Goal: Information Seeking & Learning: Learn about a topic

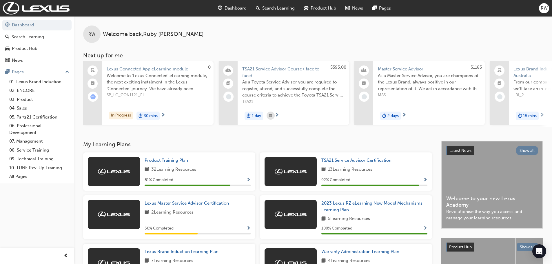
click at [146, 72] on span "Welcome to ‘Lexus Connected’ eLearning module, the next exciting instalment in …" at bounding box center [158, 82] width 102 height 20
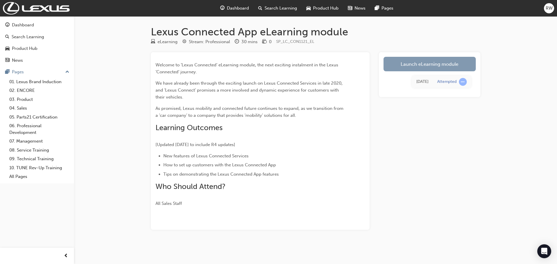
click at [446, 59] on link "Launch eLearning module" at bounding box center [429, 64] width 92 height 14
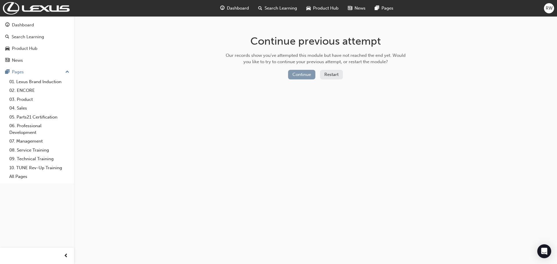
click at [295, 77] on button "Continue" at bounding box center [301, 75] width 27 height 10
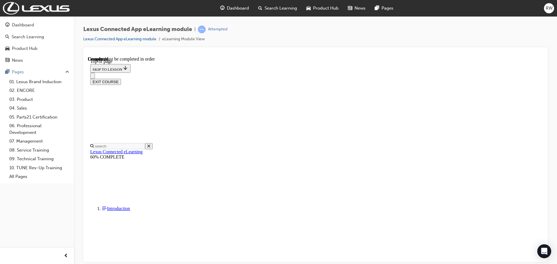
scroll to position [18, 0]
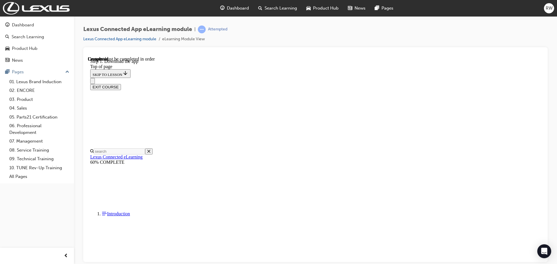
scroll to position [91, 0]
drag, startPoint x: 276, startPoint y: 211, endPoint x: 372, endPoint y: 202, distance: 96.7
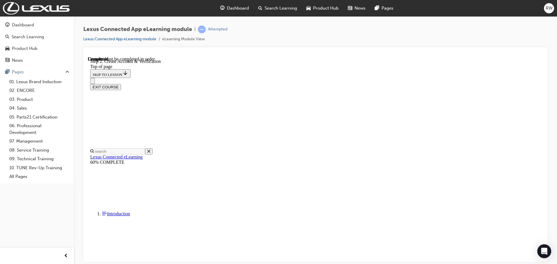
drag, startPoint x: 265, startPoint y: 214, endPoint x: 395, endPoint y: 206, distance: 130.1
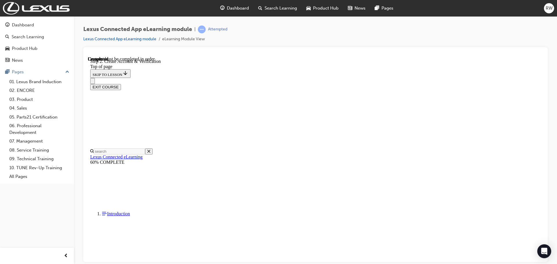
drag, startPoint x: 243, startPoint y: 183, endPoint x: 445, endPoint y: 186, distance: 202.4
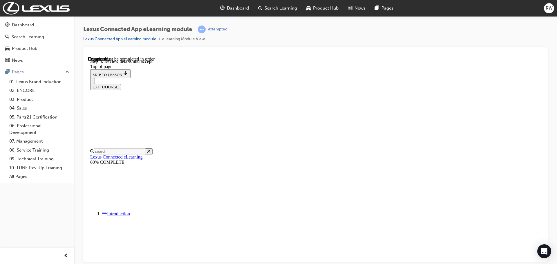
scroll to position [91, 0]
drag, startPoint x: 242, startPoint y: 147, endPoint x: 322, endPoint y: 185, distance: 88.1
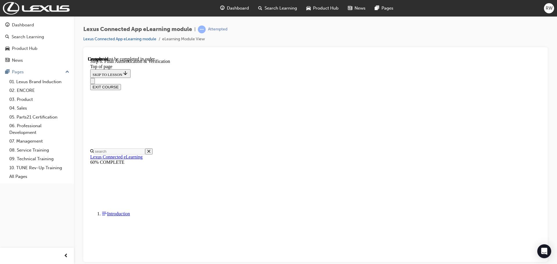
drag, startPoint x: 261, startPoint y: 158, endPoint x: 263, endPoint y: 148, distance: 10.4
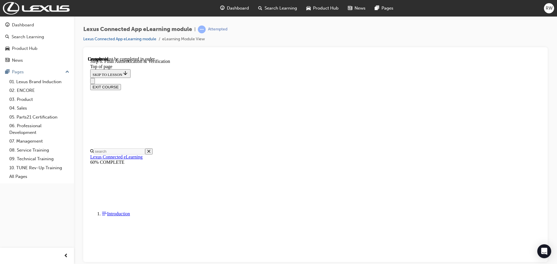
drag, startPoint x: 264, startPoint y: 173, endPoint x: 405, endPoint y: 153, distance: 141.7
drag, startPoint x: 259, startPoint y: 150, endPoint x: 344, endPoint y: 145, distance: 85.1
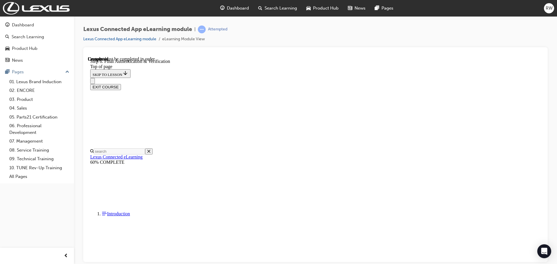
drag, startPoint x: 268, startPoint y: 179, endPoint x: 296, endPoint y: 178, distance: 28.2
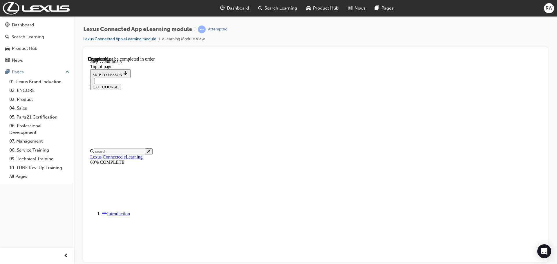
drag, startPoint x: 263, startPoint y: 115, endPoint x: 457, endPoint y: 113, distance: 193.7
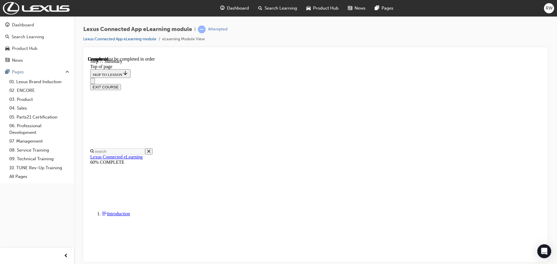
drag, startPoint x: 225, startPoint y: 178, endPoint x: 307, endPoint y: 188, distance: 82.4
drag, startPoint x: 255, startPoint y: 194, endPoint x: 313, endPoint y: 198, distance: 59.0
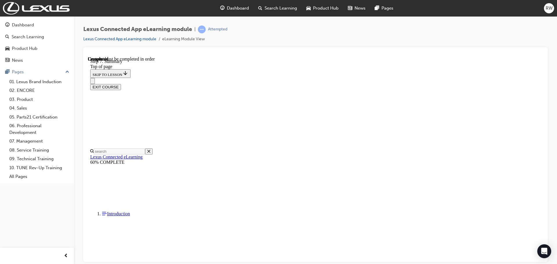
drag, startPoint x: 243, startPoint y: 85, endPoint x: 458, endPoint y: 82, distance: 214.6
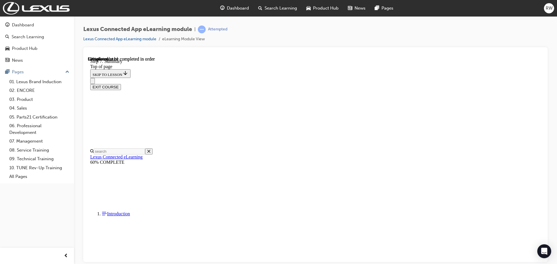
drag, startPoint x: 248, startPoint y: 146, endPoint x: 394, endPoint y: 146, distance: 146.4
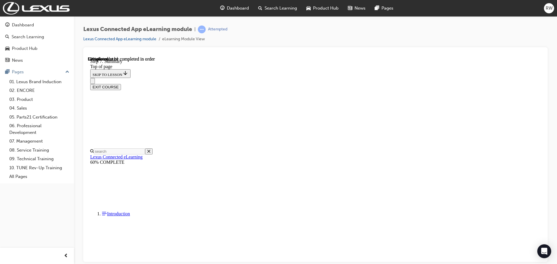
drag, startPoint x: 252, startPoint y: 111, endPoint x: 463, endPoint y: 115, distance: 210.3
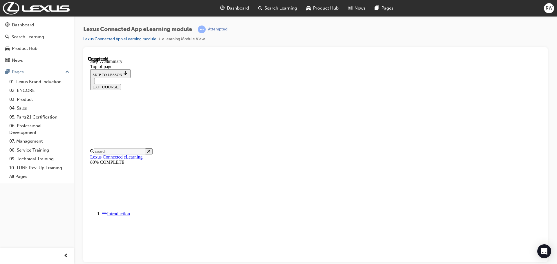
drag, startPoint x: 252, startPoint y: 138, endPoint x: 447, endPoint y: 150, distance: 195.2
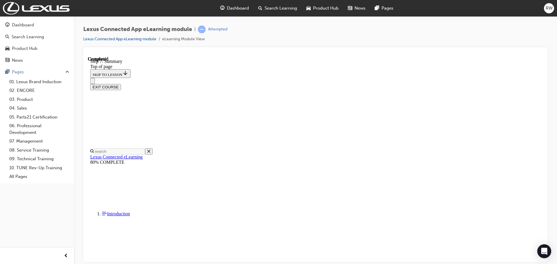
drag, startPoint x: 244, startPoint y: 151, endPoint x: 354, endPoint y: 157, distance: 110.1
drag, startPoint x: 253, startPoint y: 167, endPoint x: 387, endPoint y: 178, distance: 134.7
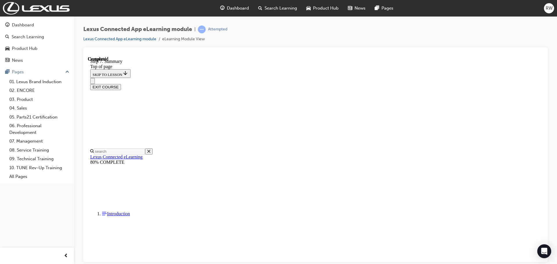
drag, startPoint x: 251, startPoint y: 150, endPoint x: 329, endPoint y: 149, distance: 78.0
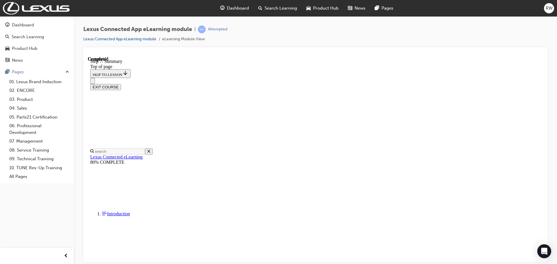
drag, startPoint x: 386, startPoint y: 152, endPoint x: 421, endPoint y: 153, distance: 34.8
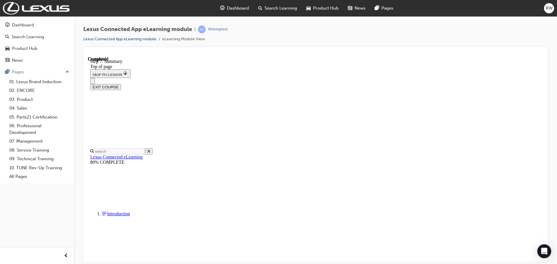
copy p "1800 023 009"
drag, startPoint x: 514, startPoint y: 233, endPoint x: 479, endPoint y: 156, distance: 84.0
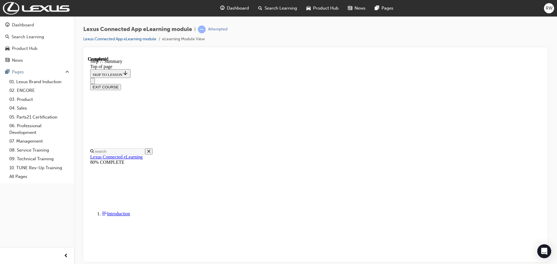
drag, startPoint x: 253, startPoint y: 147, endPoint x: 449, endPoint y: 144, distance: 196.0
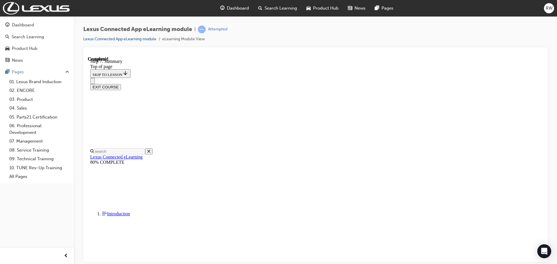
drag, startPoint x: 262, startPoint y: 155, endPoint x: 448, endPoint y: 154, distance: 186.7
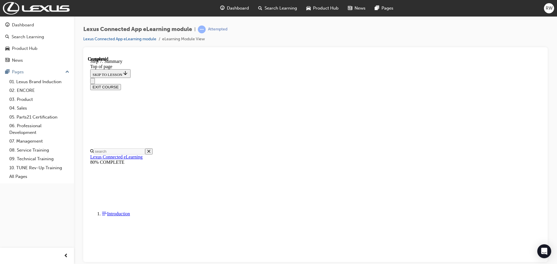
drag, startPoint x: 250, startPoint y: 143, endPoint x: 364, endPoint y: 138, distance: 114.6
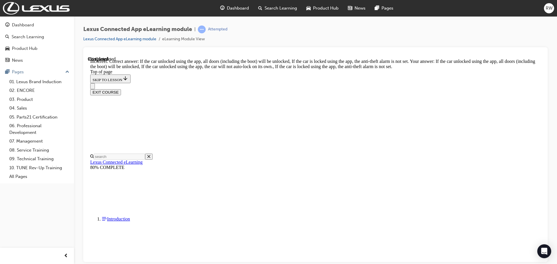
scroll to position [110, 0]
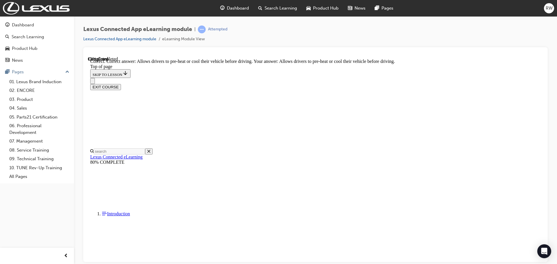
scroll to position [191, 0]
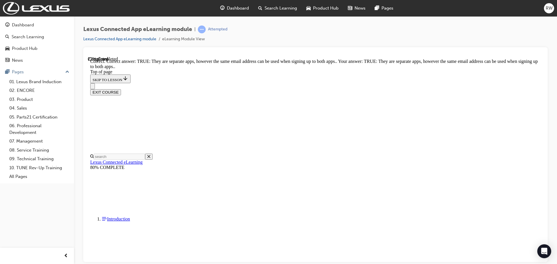
scroll to position [59, 0]
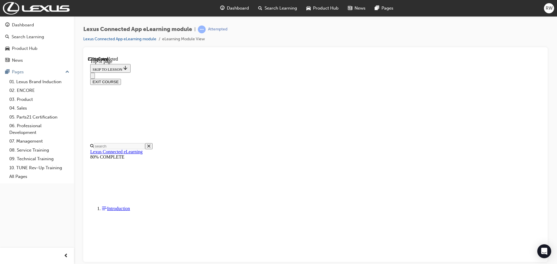
scroll to position [18, 0]
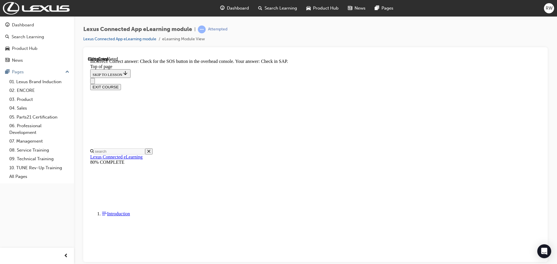
scroll to position [77, 0]
drag, startPoint x: 281, startPoint y: 108, endPoint x: 429, endPoint y: 108, distance: 148.5
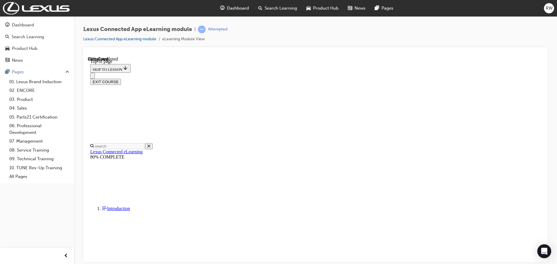
scroll to position [76, 0]
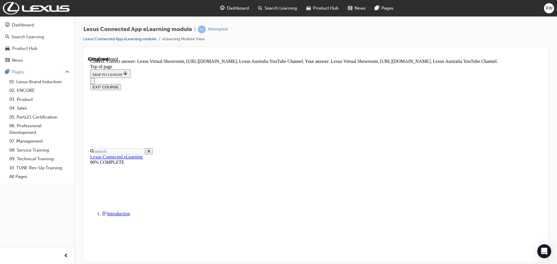
scroll to position [106, 0]
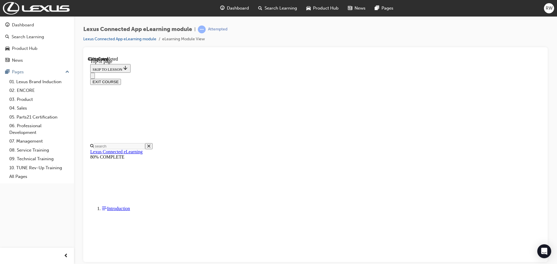
scroll to position [47, 0]
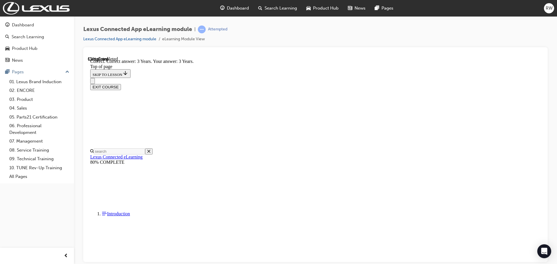
scroll to position [100, 0]
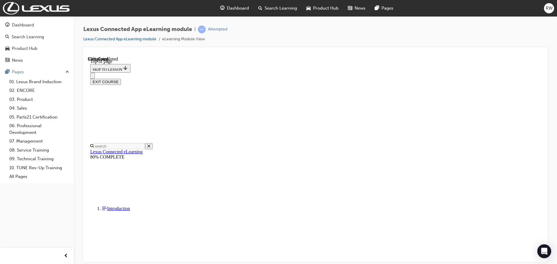
scroll to position [47, 0]
drag, startPoint x: 254, startPoint y: 114, endPoint x: 437, endPoint y: 116, distance: 183.0
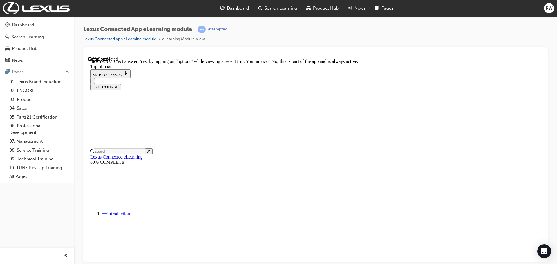
scroll to position [168, 0]
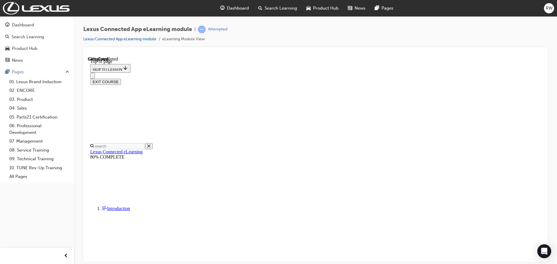
scroll to position [47, 0]
drag, startPoint x: 228, startPoint y: 116, endPoint x: 437, endPoint y: 118, distance: 209.7
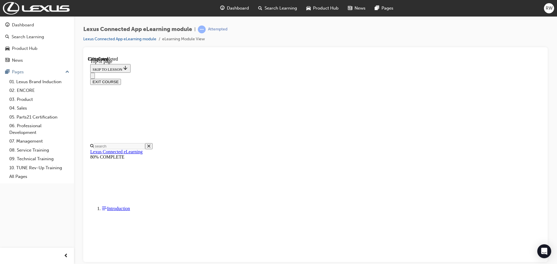
scroll to position [18, 0]
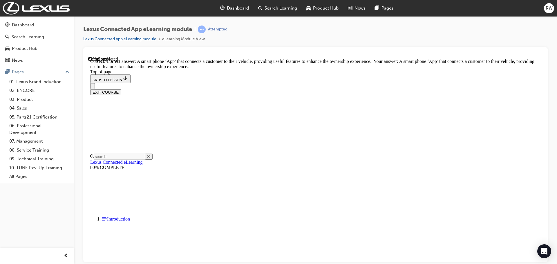
scroll to position [83, 0]
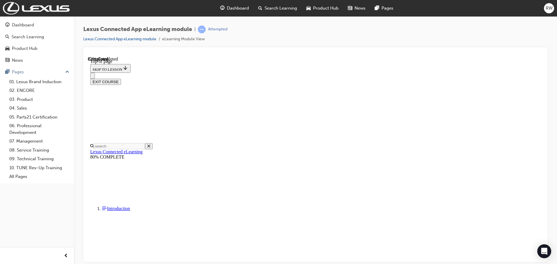
scroll to position [47, 0]
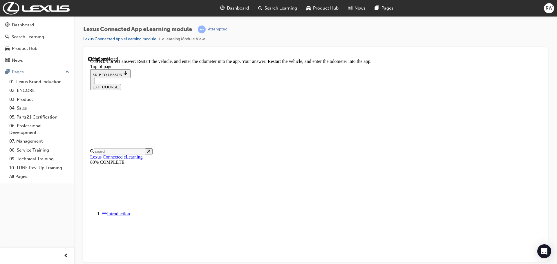
scroll to position [123, 0]
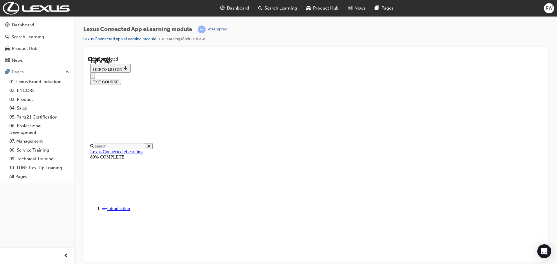
scroll to position [47, 0]
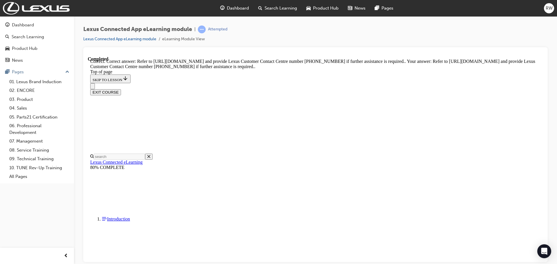
scroll to position [106, 0]
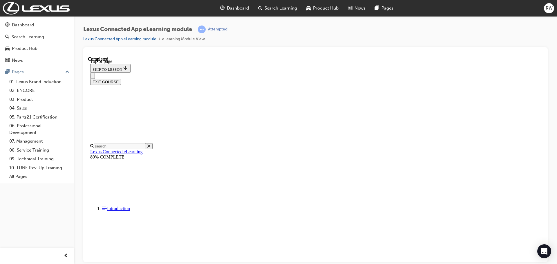
scroll to position [92, 0]
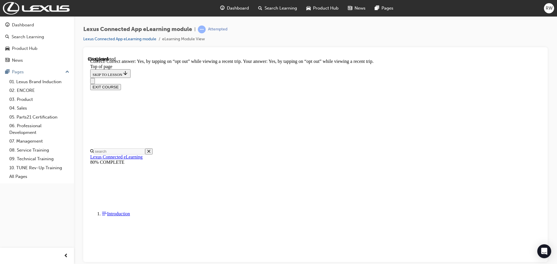
scroll to position [168, 0]
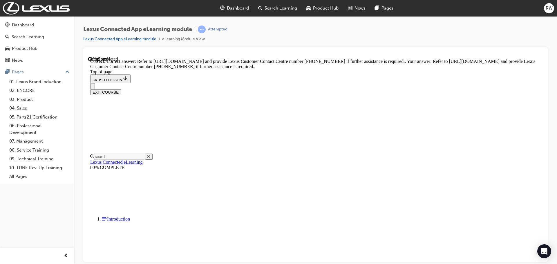
scroll to position [106, 0]
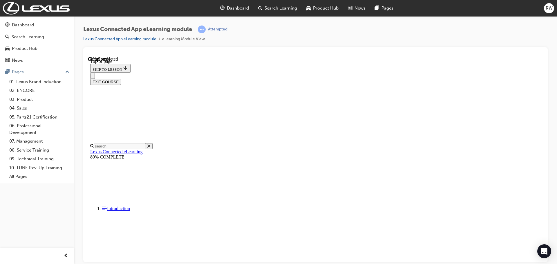
scroll to position [18, 0]
drag, startPoint x: 314, startPoint y: 180, endPoint x: 325, endPoint y: 191, distance: 15.6
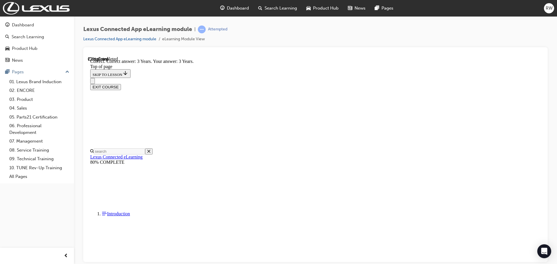
scroll to position [100, 0]
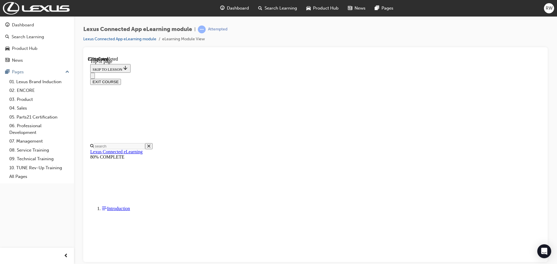
scroll to position [47, 0]
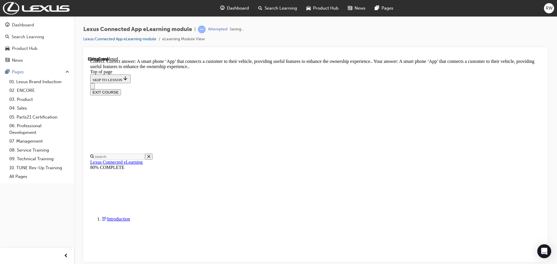
scroll to position [83, 0]
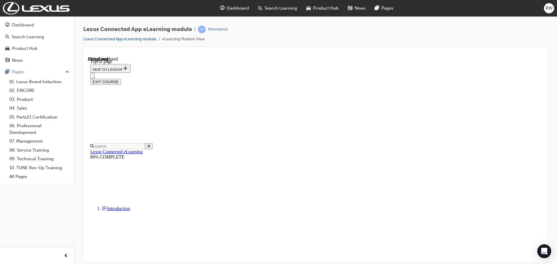
scroll to position [47, 0]
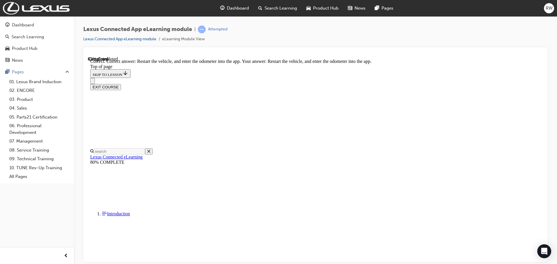
scroll to position [123, 0]
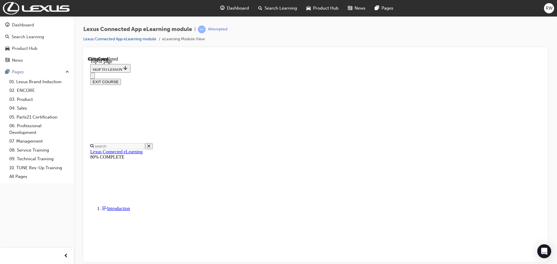
scroll to position [76, 0]
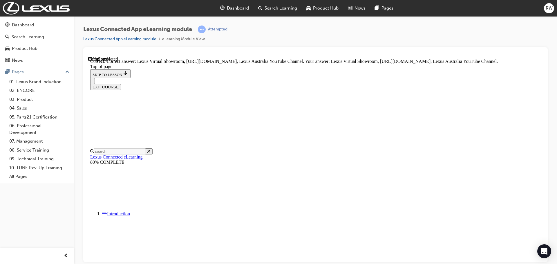
scroll to position [106, 0]
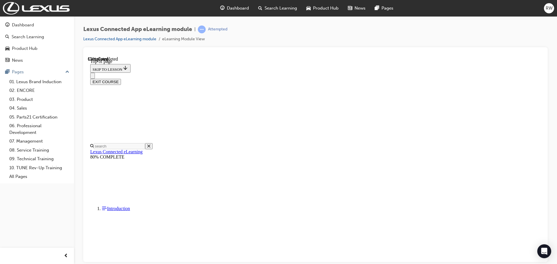
scroll to position [76, 0]
drag, startPoint x: 354, startPoint y: 215, endPoint x: 354, endPoint y: 221, distance: 5.2
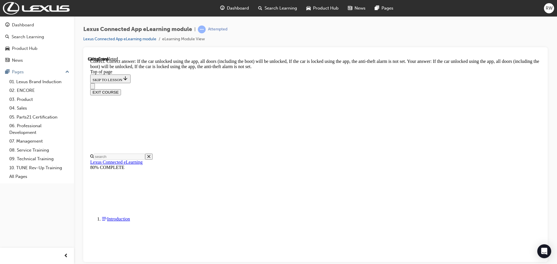
scroll to position [110, 0]
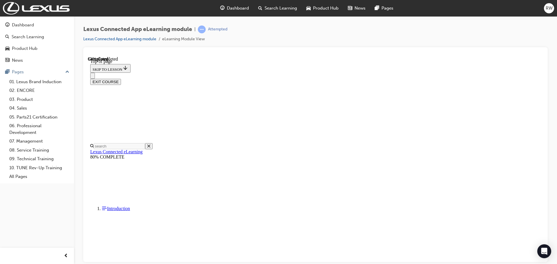
scroll to position [41, 0]
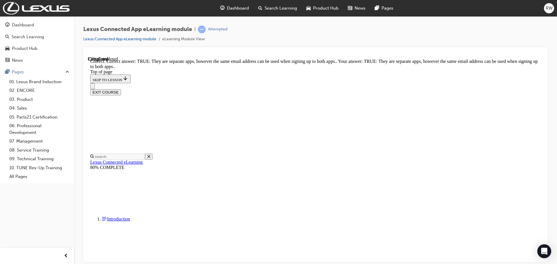
scroll to position [59, 0]
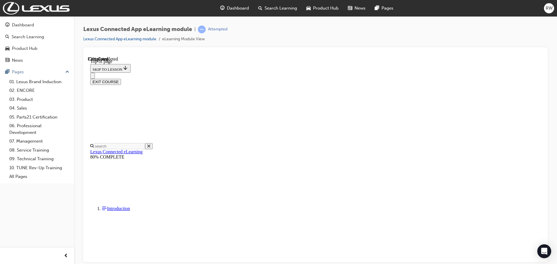
scroll to position [18, 0]
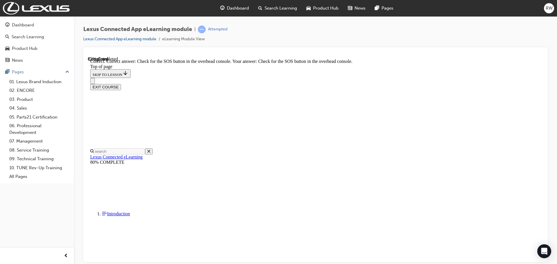
scroll to position [77, 0]
drag, startPoint x: 274, startPoint y: 85, endPoint x: 389, endPoint y: 95, distance: 115.0
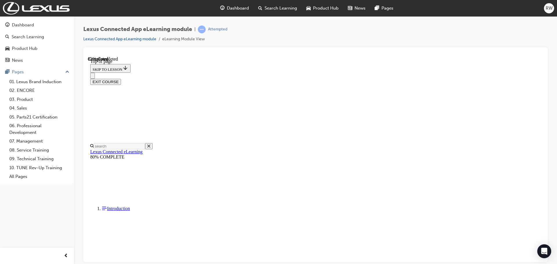
scroll to position [81, 0]
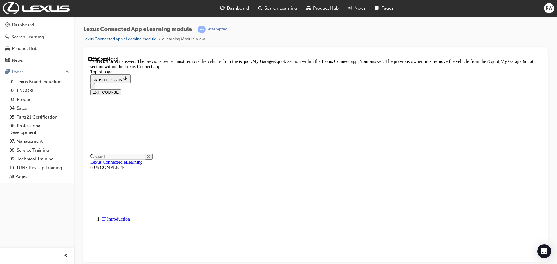
scroll to position [104, 0]
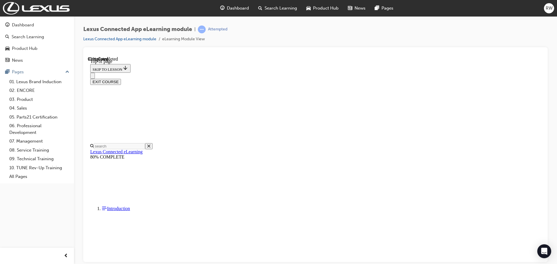
scroll to position [173, 0]
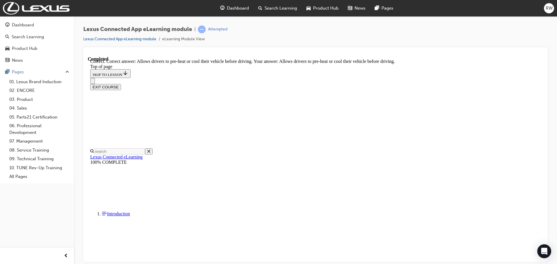
scroll to position [191, 0]
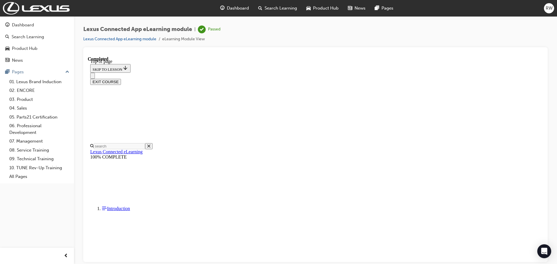
scroll to position [92, 0]
click at [121, 79] on button "EXIT COURSE" at bounding box center [105, 82] width 31 height 6
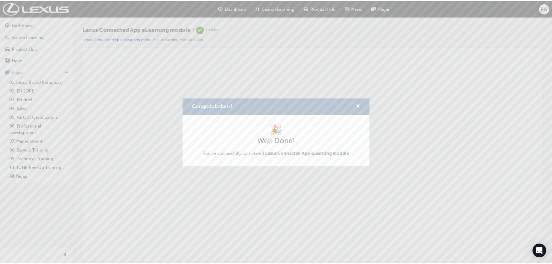
scroll to position [0, 0]
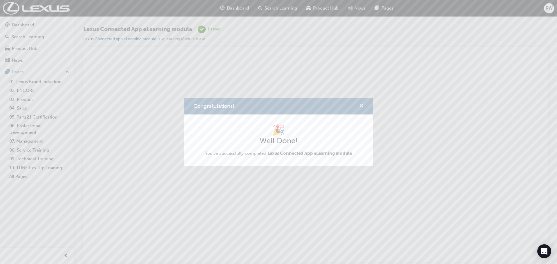
click at [360, 106] on span "cross-icon" at bounding box center [361, 106] width 4 height 5
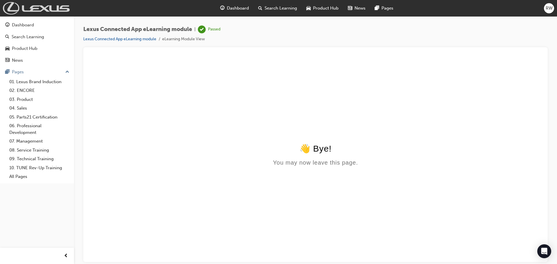
drag, startPoint x: 45, startPoint y: 7, endPoint x: 52, endPoint y: 7, distance: 6.4
click at [45, 7] on img at bounding box center [36, 8] width 67 height 12
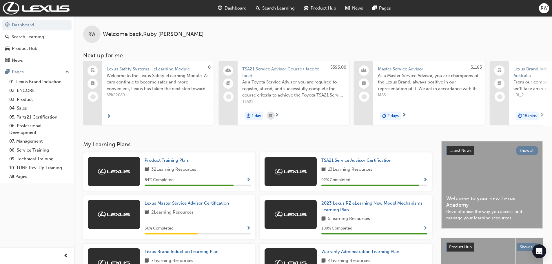
click at [143, 71] on span "Lexus Safety Systems - eLearning Module" at bounding box center [158, 69] width 102 height 7
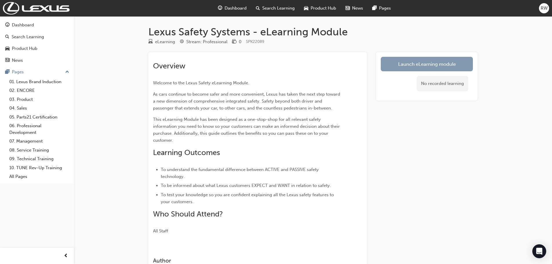
click at [438, 65] on link "Launch eLearning module" at bounding box center [427, 64] width 92 height 14
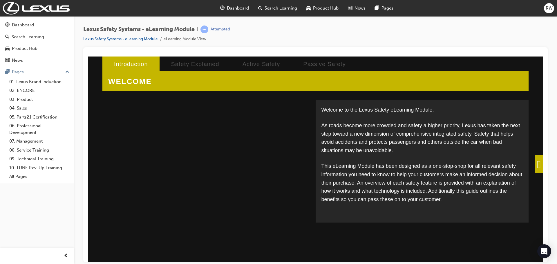
click at [539, 163] on span at bounding box center [539, 163] width 8 height 17
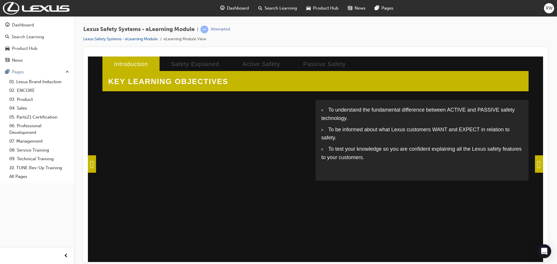
click at [96, 167] on span at bounding box center [92, 163] width 8 height 17
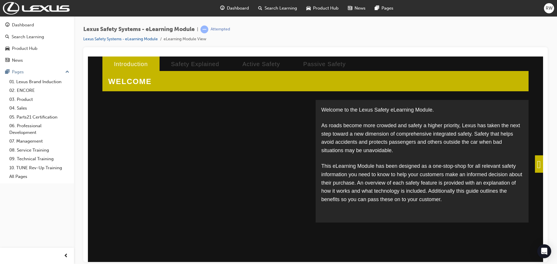
drag, startPoint x: 324, startPoint y: 125, endPoint x: 468, endPoint y: 123, distance: 144.4
click at [461, 122] on p "As roads become more crowded and safety a higher priority, Lexus has taken the …" at bounding box center [422, 137] width 202 height 33
click at [536, 168] on span at bounding box center [539, 163] width 8 height 17
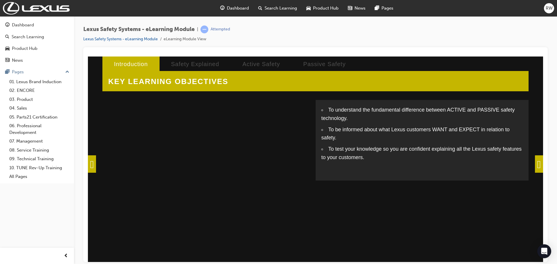
click at [542, 163] on span at bounding box center [539, 163] width 8 height 17
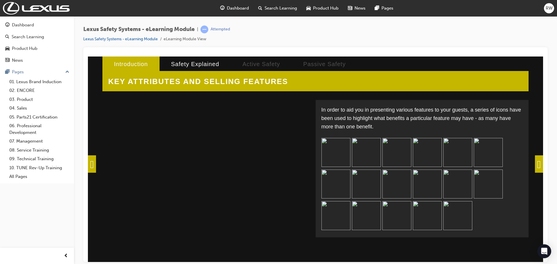
click at [536, 167] on span at bounding box center [539, 163] width 8 height 17
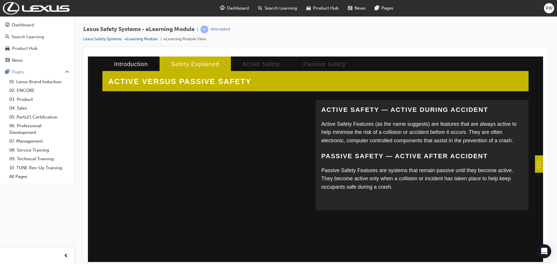
click at [536, 168] on span at bounding box center [539, 163] width 8 height 17
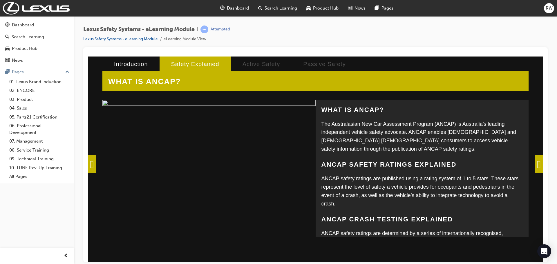
click at [535, 168] on span at bounding box center [539, 163] width 8 height 17
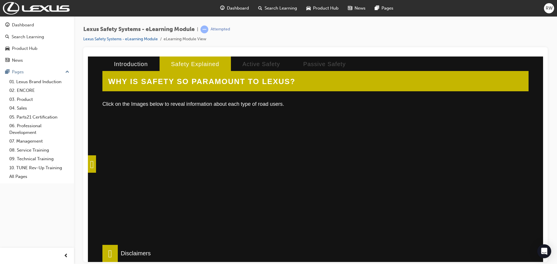
click at [197, 148] on div at bounding box center [204, 185] width 192 height 145
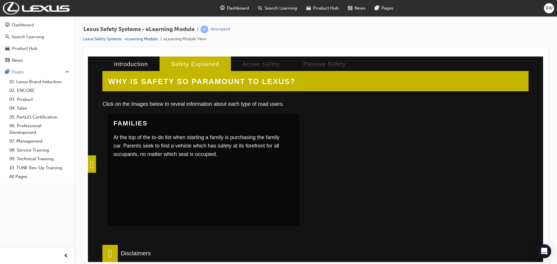
click at [342, 148] on div at bounding box center [406, 185] width 192 height 145
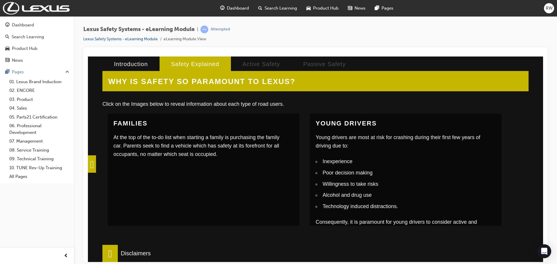
click at [447, 155] on div "Young Drivers Young drivers are most at risk for crashing during their first fe…" at bounding box center [402, 176] width 173 height 115
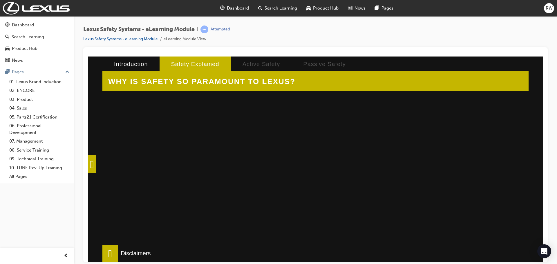
click at [176, 166] on div at bounding box center [204, 167] width 192 height 145
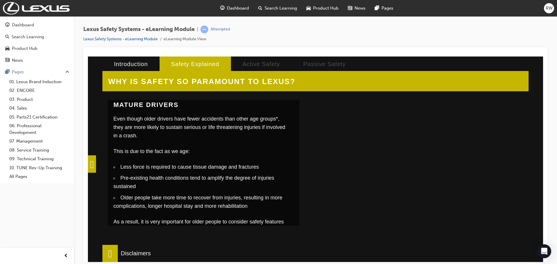
scroll to position [195, 0]
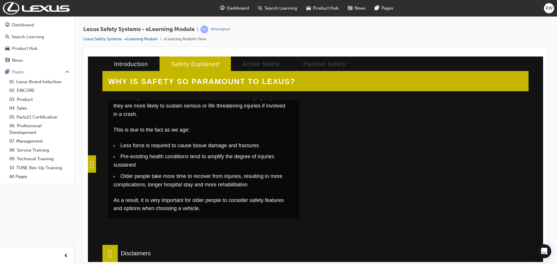
click at [391, 174] on div at bounding box center [406, 145] width 192 height 145
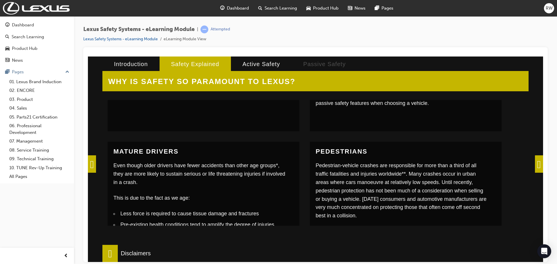
scroll to position [137, 0]
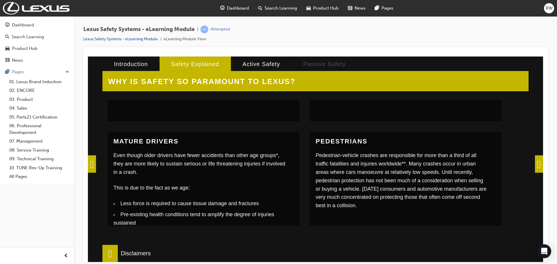
click at [536, 168] on span at bounding box center [539, 163] width 8 height 17
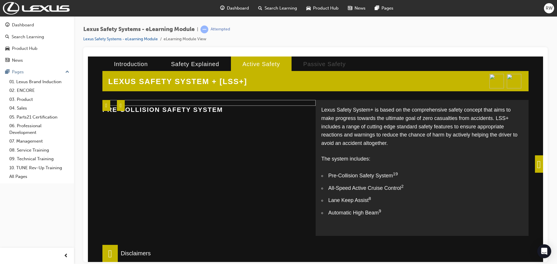
scroll to position [0, 0]
click at [541, 166] on span at bounding box center [539, 163] width 8 height 17
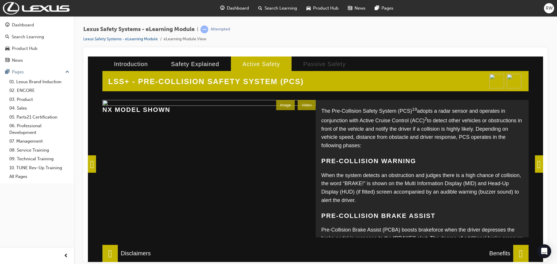
drag, startPoint x: 353, startPoint y: 124, endPoint x: 466, endPoint y: 136, distance: 114.3
click at [466, 136] on p "The Pre-Collision Safety System (PCS) 19 adopts a radar sensor and operates in …" at bounding box center [422, 128] width 202 height 44
